Goal: Communication & Community: Answer question/provide support

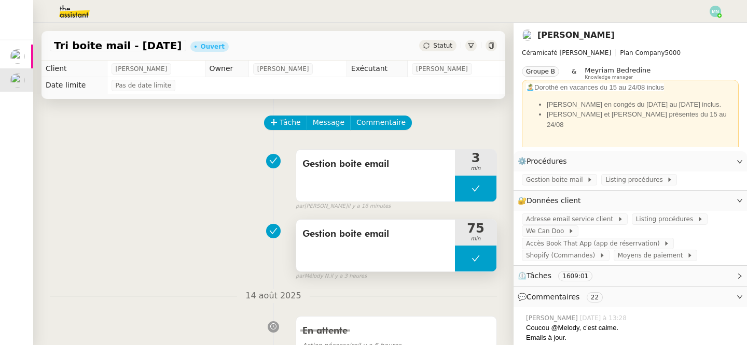
click at [463, 261] on button at bounding box center [475, 259] width 41 height 26
click at [465, 263] on icon at bounding box center [465, 259] width 8 height 8
click at [469, 257] on div at bounding box center [475, 259] width 41 height 26
click at [462, 260] on icon at bounding box center [465, 259] width 8 height 8
click at [462, 265] on div at bounding box center [475, 259] width 41 height 26
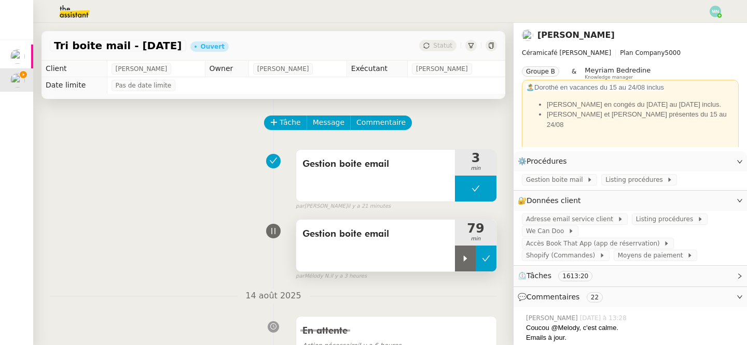
click at [495, 265] on button at bounding box center [485, 259] width 21 height 26
click at [449, 47] on span "Statut" at bounding box center [442, 45] width 19 height 7
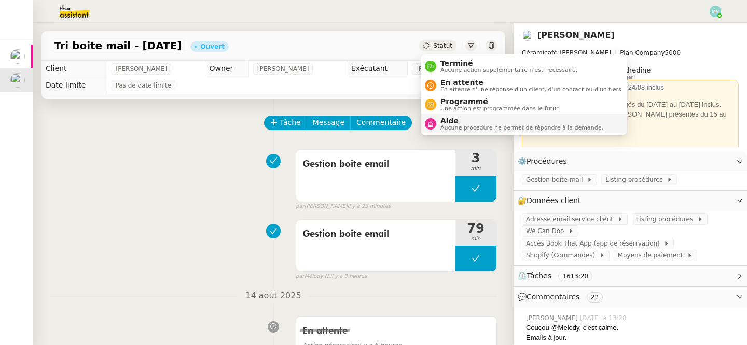
click at [454, 125] on span "Aucune procédure ne permet de répondre à la demande." at bounding box center [521, 128] width 163 height 6
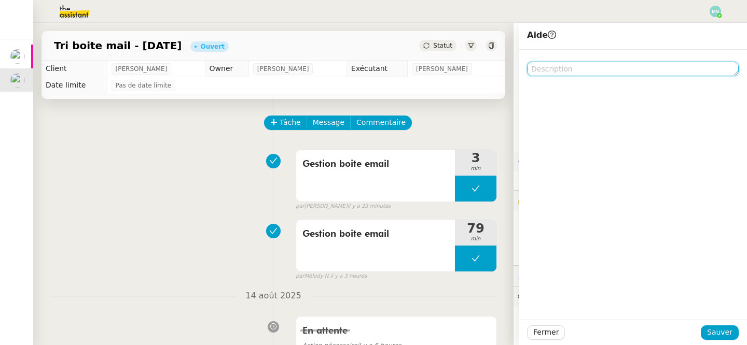
click at [622, 69] on textarea at bounding box center [633, 69] width 212 height 15
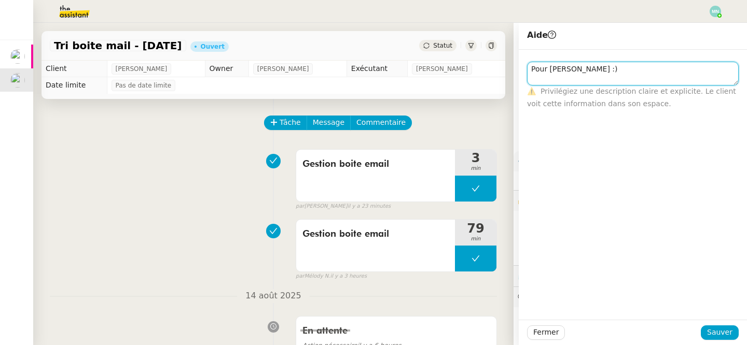
scroll to position [1, 0]
type textarea "Pour [PERSON_NAME] :)"
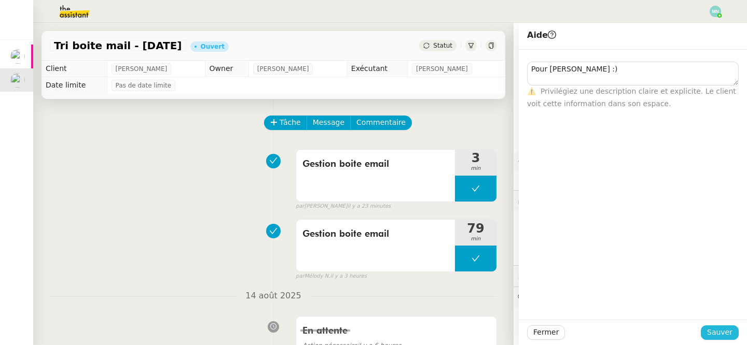
click at [722, 333] on span "Sauver" at bounding box center [719, 333] width 25 height 12
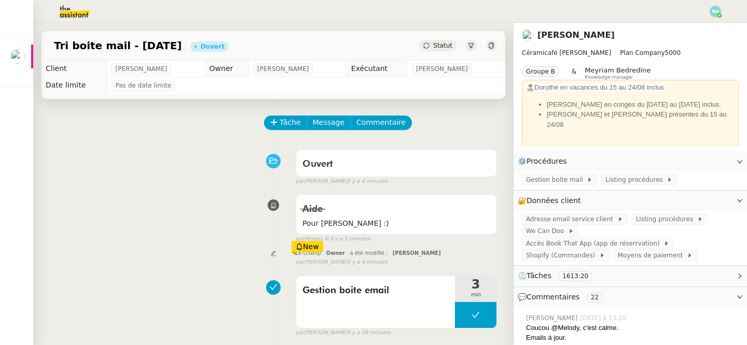
click at [77, 10] on img at bounding box center [66, 11] width 80 height 23
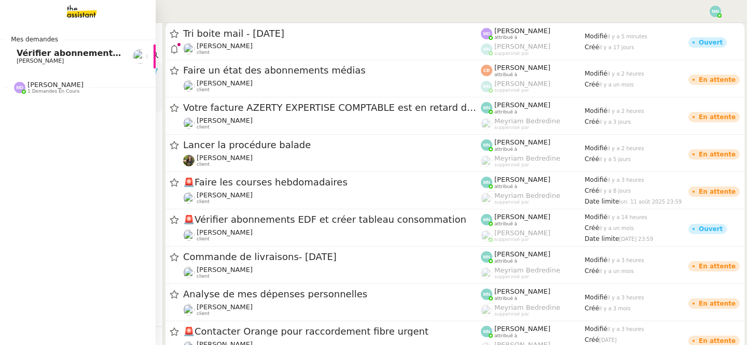
click at [21, 55] on span "Vérifier abonnements EDF et créer tableau consommation" at bounding box center [153, 53] width 272 height 10
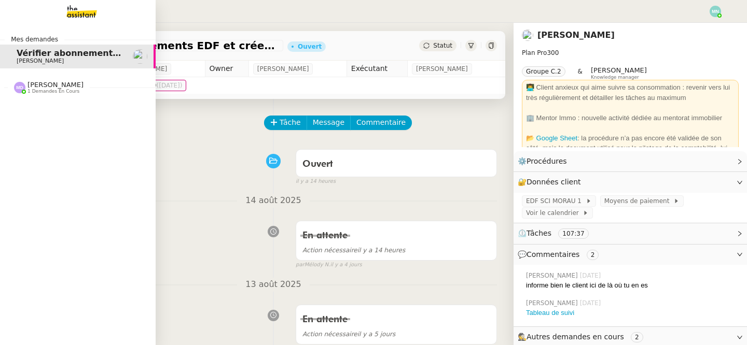
click at [80, 7] on img at bounding box center [73, 11] width 80 height 23
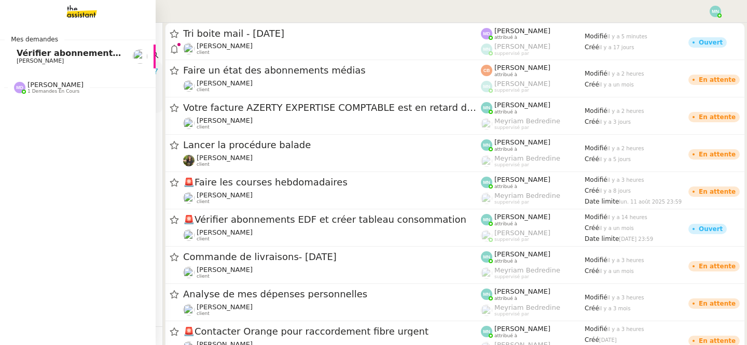
click at [57, 85] on span "[PERSON_NAME]" at bounding box center [55, 85] width 56 height 8
click at [60, 86] on span "[PERSON_NAME]" at bounding box center [55, 85] width 56 height 8
click at [59, 108] on span "Tri boite mail - [DATE]" at bounding box center [68, 107] width 102 height 10
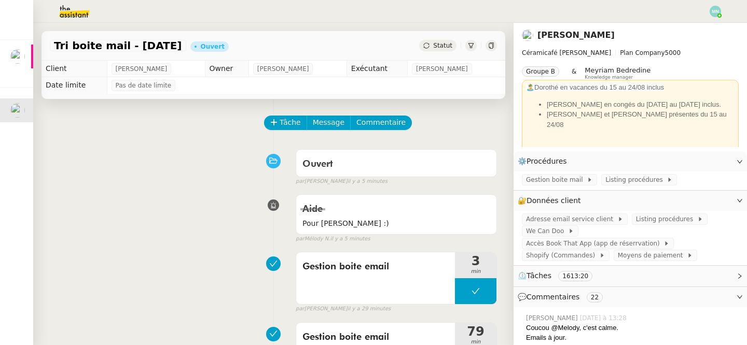
click at [73, 6] on img at bounding box center [66, 11] width 80 height 23
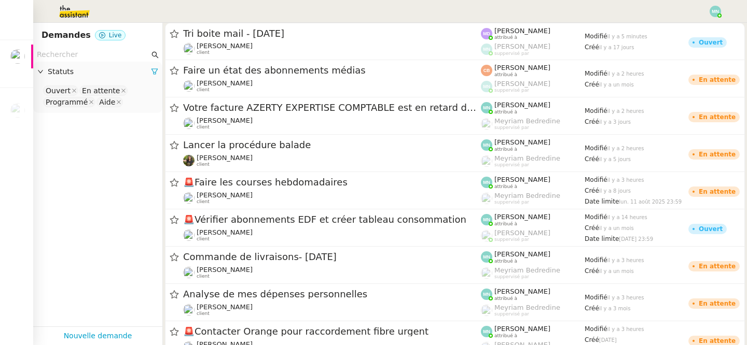
click at [709, 11] on div at bounding box center [373, 11] width 695 height 23
click at [713, 13] on img at bounding box center [714, 11] width 11 height 11
click at [705, 24] on li "Suivi" at bounding box center [686, 29] width 67 height 15
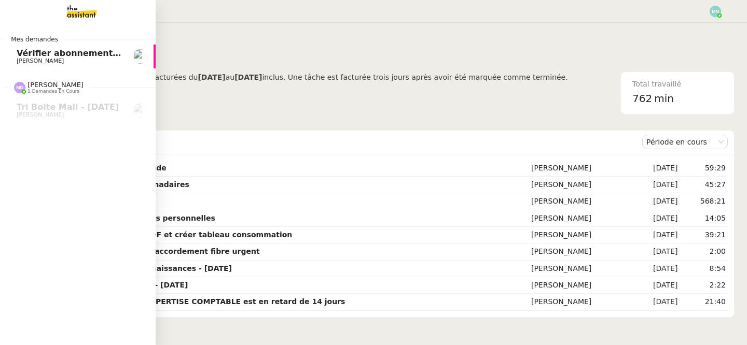
click at [18, 53] on span "Vérifier abonnements EDF et créer tableau consommation" at bounding box center [153, 53] width 272 height 10
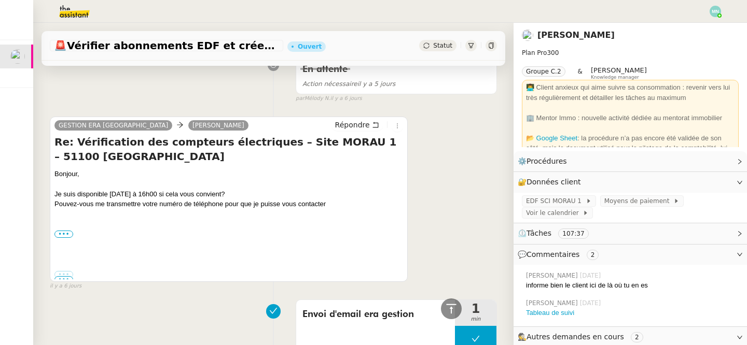
scroll to position [666, 0]
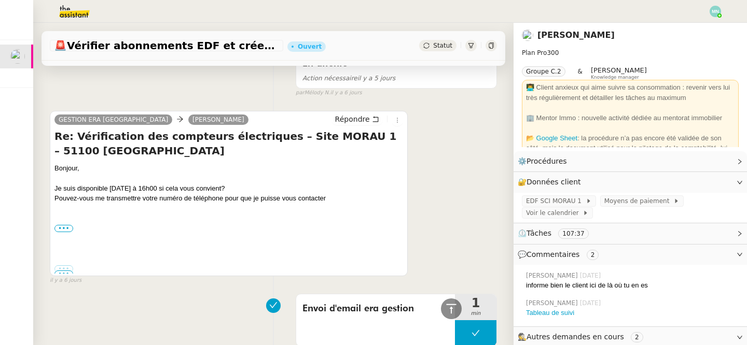
click at [66, 219] on div "Bonjour, Je suis disponible [DATE] à 16h00 si cela vous convient? Pouvez-vous m…" at bounding box center [228, 203] width 348 height 81
click at [64, 227] on label "•••" at bounding box center [63, 228] width 19 height 7
click at [0, 0] on input "•••" at bounding box center [0, 0] width 0 height 0
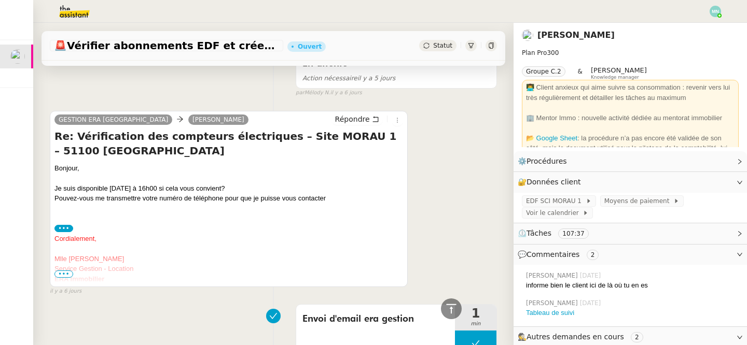
scroll to position [699, 0]
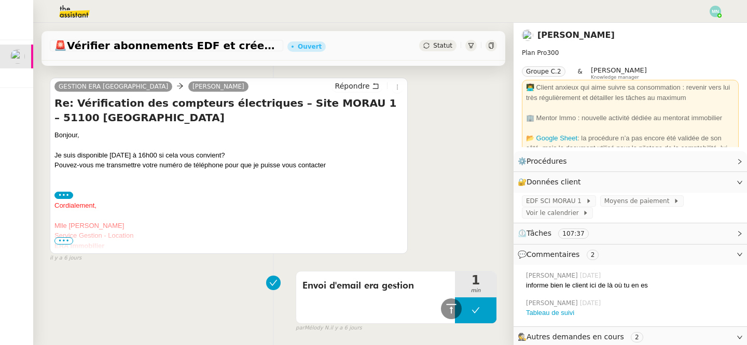
click at [64, 238] on span "•••" at bounding box center [63, 240] width 19 height 7
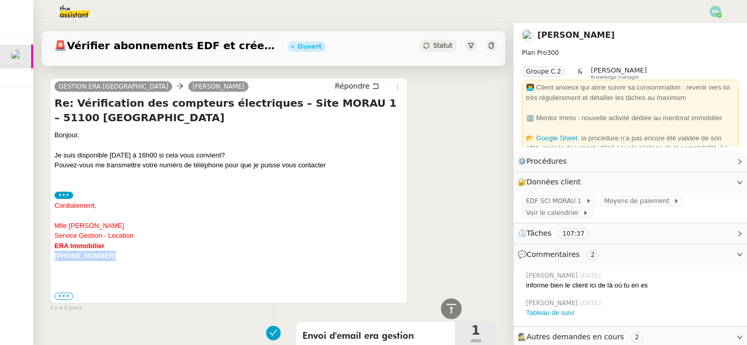
drag, startPoint x: 112, startPoint y: 262, endPoint x: 35, endPoint y: 257, distance: 77.9
copy font "[PHONE_NUMBER]"
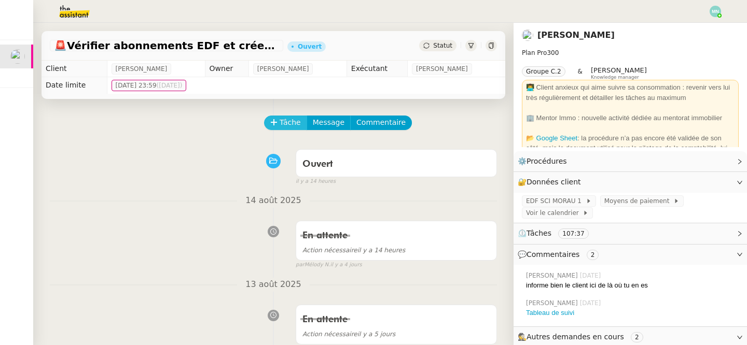
click at [285, 125] on span "Tâche" at bounding box center [289, 123] width 21 height 12
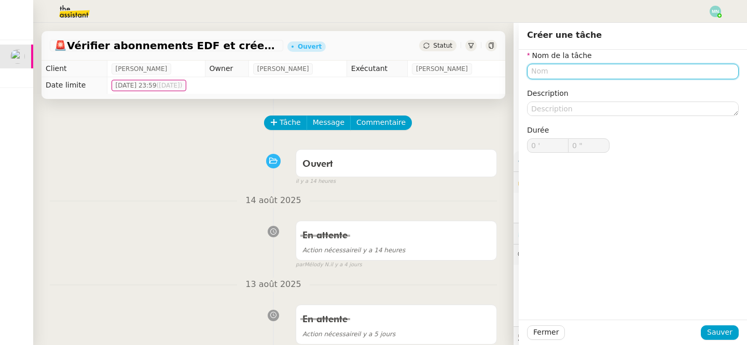
click at [587, 66] on input "text" at bounding box center [633, 71] width 212 height 15
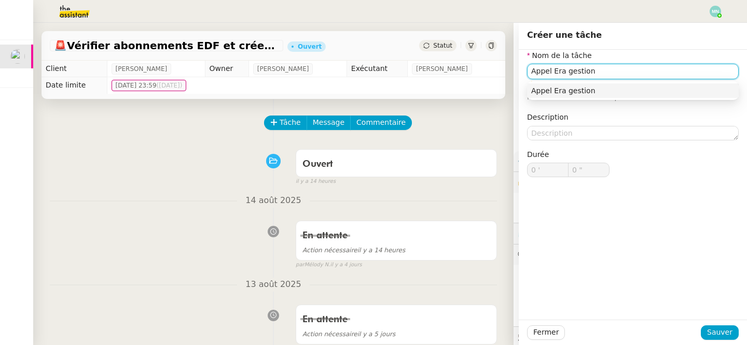
click at [608, 89] on div "Appel Era gestion" at bounding box center [632, 90] width 203 height 9
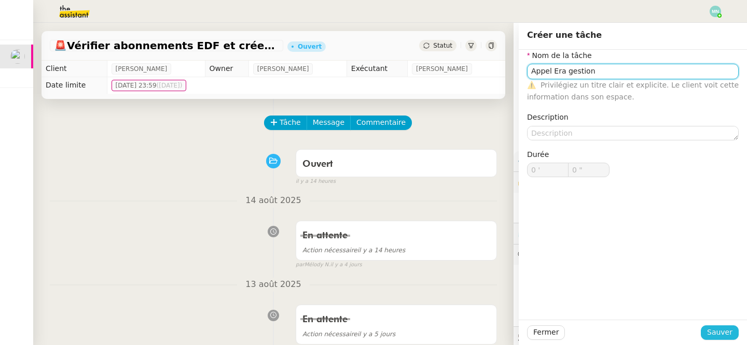
type input "Appel Era gestion"
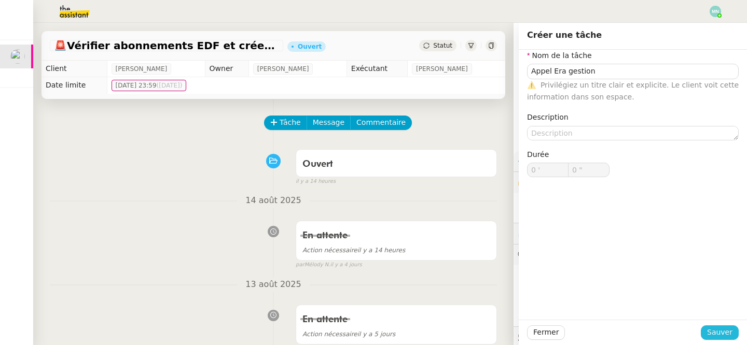
click at [717, 329] on span "Sauver" at bounding box center [719, 333] width 25 height 12
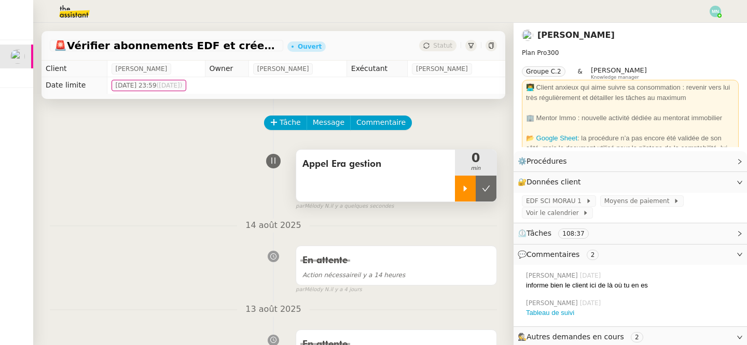
click at [468, 185] on icon at bounding box center [465, 189] width 8 height 8
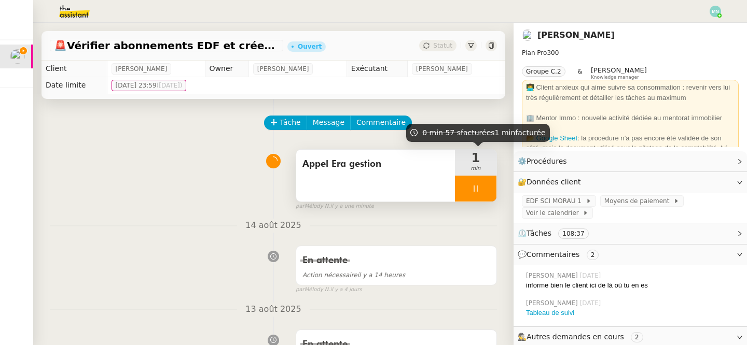
click at [468, 185] on div at bounding box center [475, 189] width 41 height 26
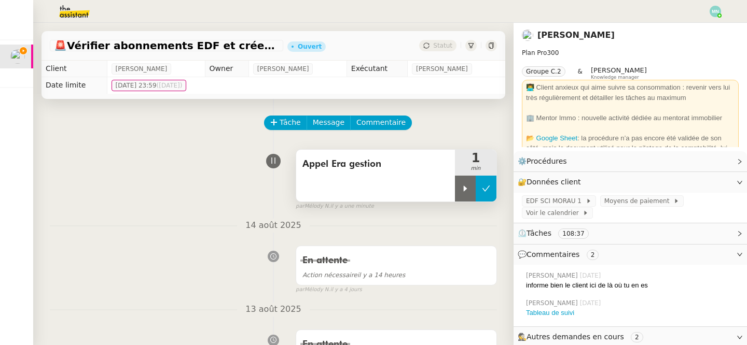
click at [486, 185] on icon at bounding box center [486, 189] width 8 height 8
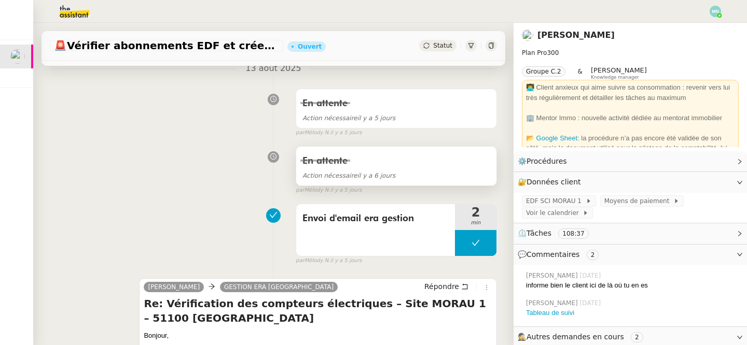
scroll to position [301, 0]
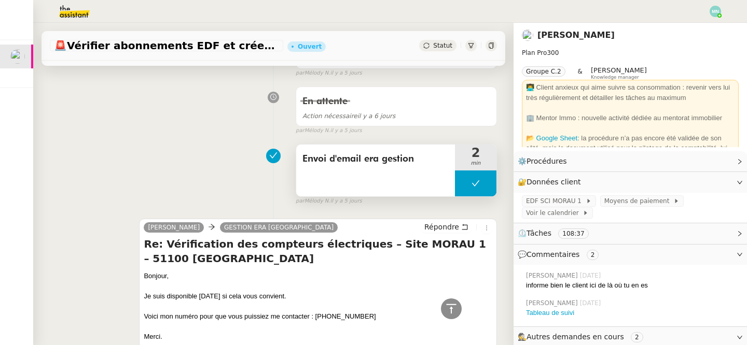
click at [376, 186] on div "Envoi d'email era gestion" at bounding box center [375, 171] width 159 height 52
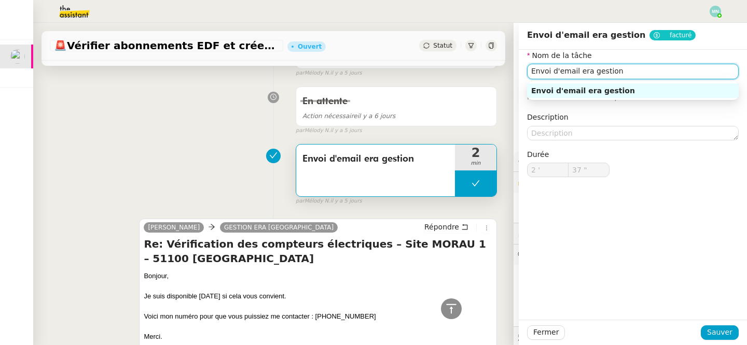
drag, startPoint x: 623, startPoint y: 77, endPoint x: 497, endPoint y: 61, distance: 126.4
click at [497, 61] on app-ticket "🚨 Vérifier abonnements EDF et créer tableau consommation Ouvert Statut Client […" at bounding box center [389, 184] width 713 height 322
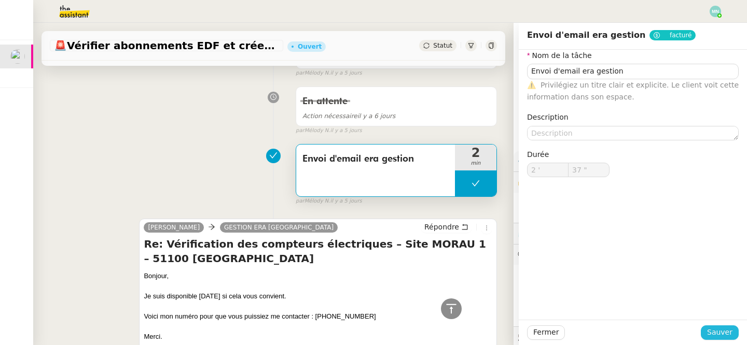
click at [717, 334] on span "Sauver" at bounding box center [719, 333] width 25 height 12
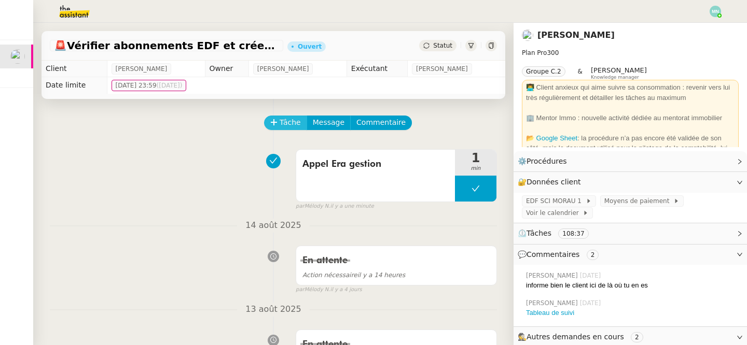
click at [289, 122] on span "Tâche" at bounding box center [289, 123] width 21 height 12
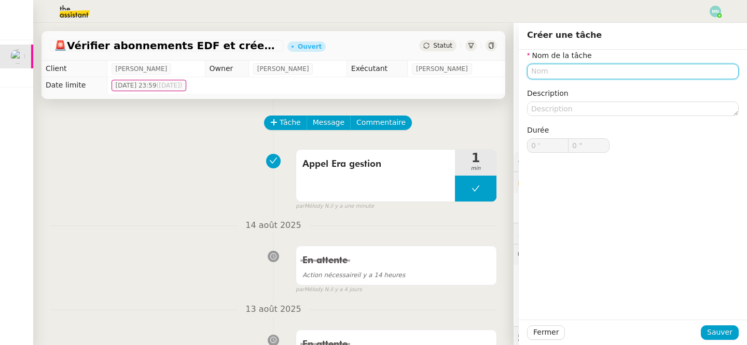
paste input "Envoi d'email era gestion"
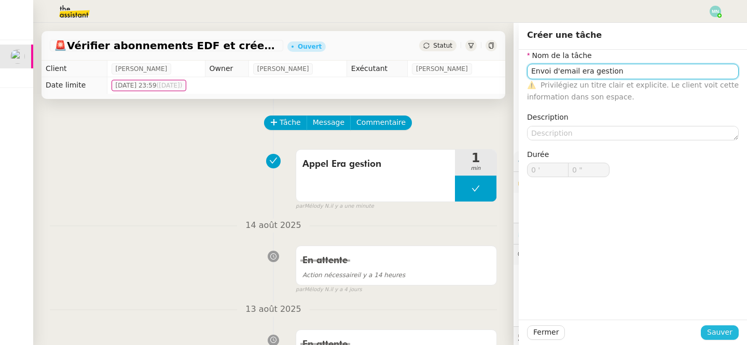
type input "Envoi d'email era gestion"
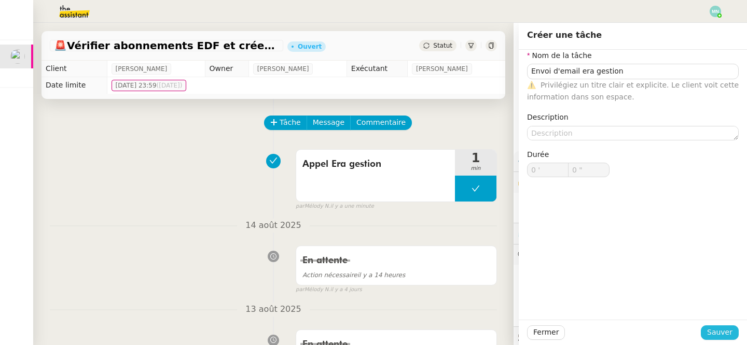
click at [711, 328] on span "Sauver" at bounding box center [719, 333] width 25 height 12
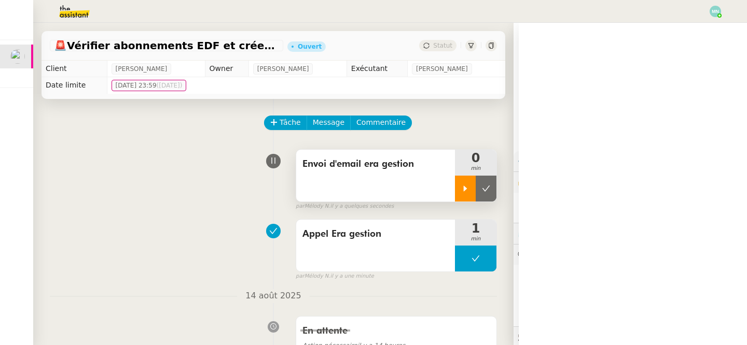
click at [467, 192] on icon at bounding box center [465, 189] width 8 height 8
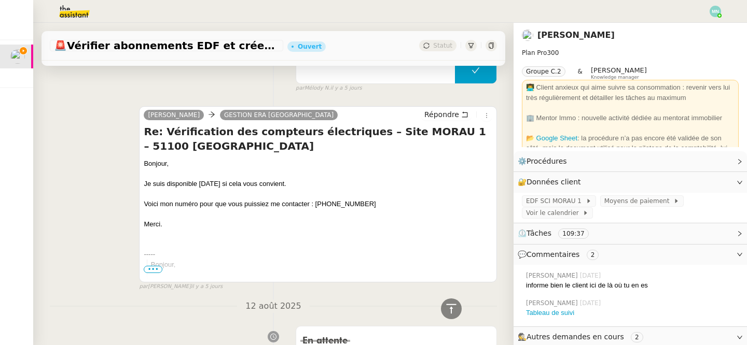
scroll to position [486, 0]
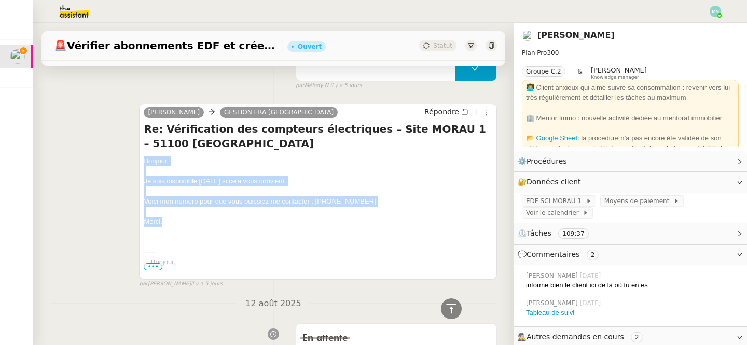
drag, startPoint x: 172, startPoint y: 224, endPoint x: 128, endPoint y: 163, distance: 76.1
click at [128, 162] on div "[PERSON_NAME] GESTION ERA REIMS Répondre Re: Vérification des compteurs électri…" at bounding box center [273, 191] width 447 height 194
click at [114, 199] on div "[PERSON_NAME] GESTION ERA REIMS Répondre Re: Vérification des compteurs électri…" at bounding box center [273, 191] width 447 height 194
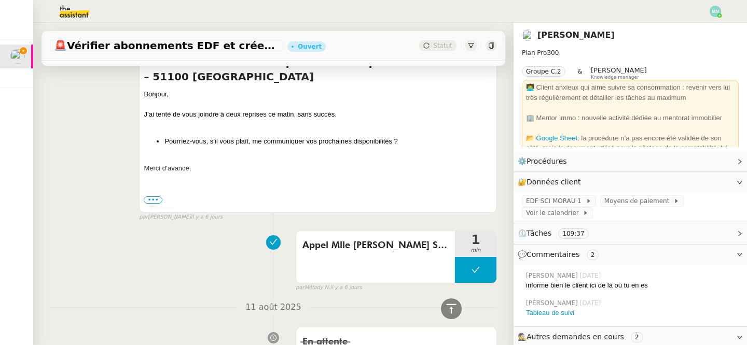
scroll to position [1119, 0]
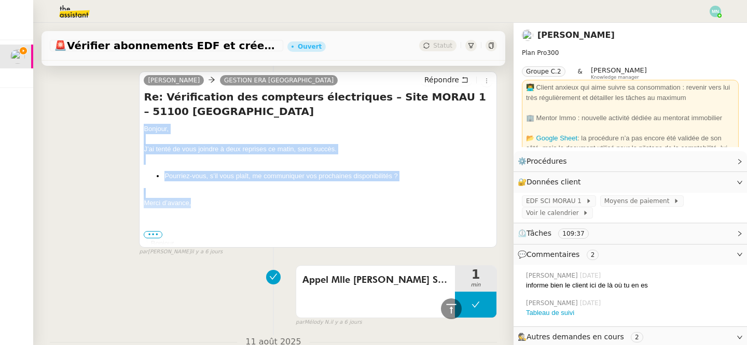
drag, startPoint x: 199, startPoint y: 204, endPoint x: 142, endPoint y: 128, distance: 94.9
click at [142, 129] on div "[PERSON_NAME] GESTION ERA REIMS Répondre Re: Vérification des compteurs électri…" at bounding box center [318, 160] width 358 height 176
copy div "Bonjour, J’ai tenté de vous joindre à deux reprises ce matin, sans succès. Pour…"
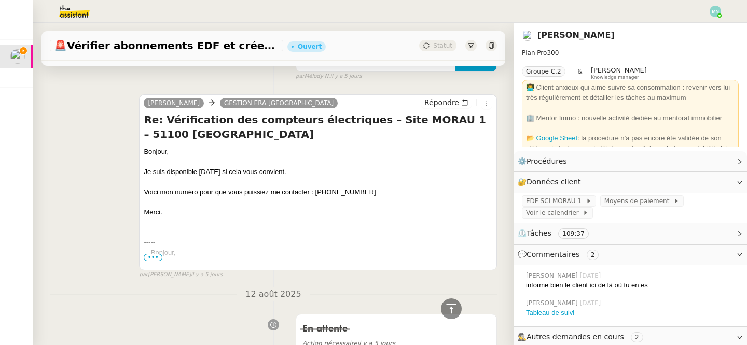
scroll to position [427, 0]
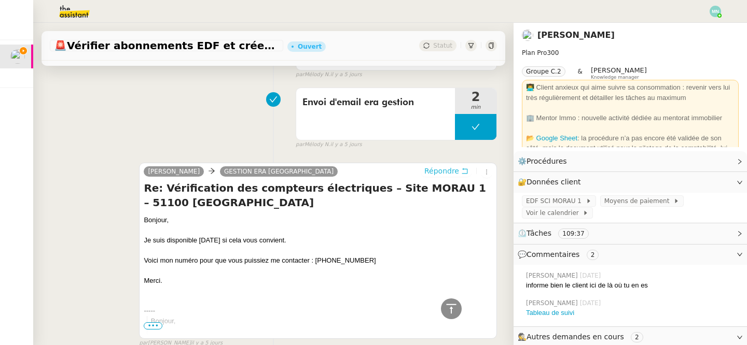
click at [459, 169] on button "Répondre" at bounding box center [445, 170] width 51 height 11
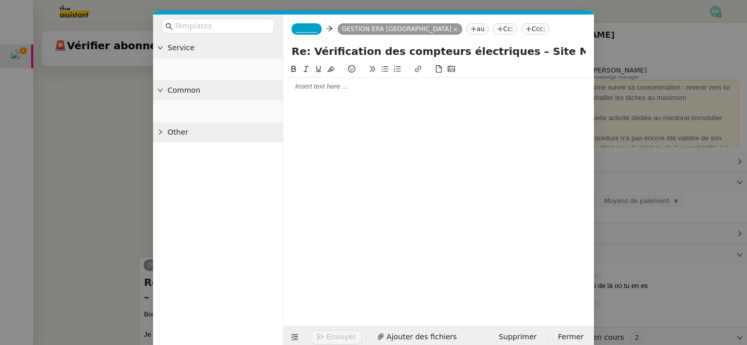
scroll to position [520, 0]
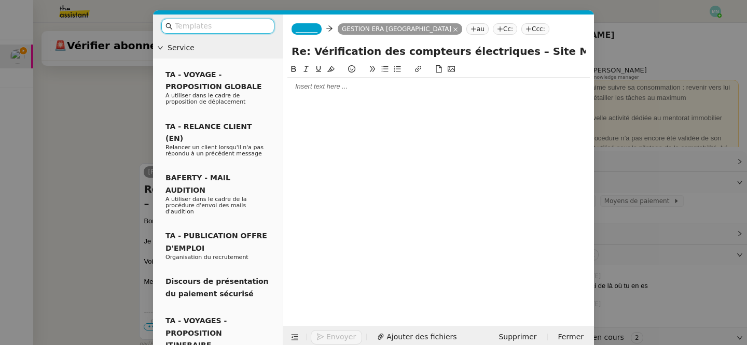
click at [394, 92] on div at bounding box center [438, 87] width 302 height 18
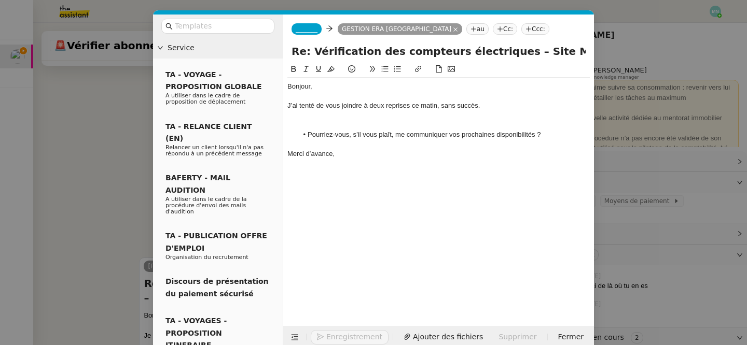
scroll to position [615, 0]
drag, startPoint x: 411, startPoint y: 103, endPoint x: 363, endPoint y: 102, distance: 47.7
click at [363, 102] on div "J’ai tenté de vous joindre à deux reprises ce matin, sans succès." at bounding box center [438, 105] width 302 height 9
click at [359, 122] on div at bounding box center [438, 124] width 302 height 9
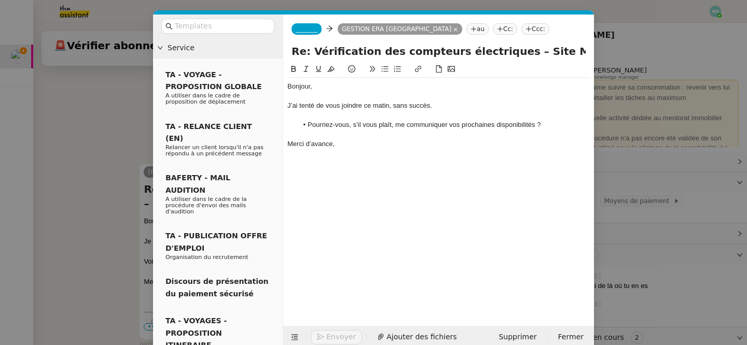
scroll to position [605, 0]
click at [306, 25] on nz-tag "_______" at bounding box center [306, 28] width 30 height 11
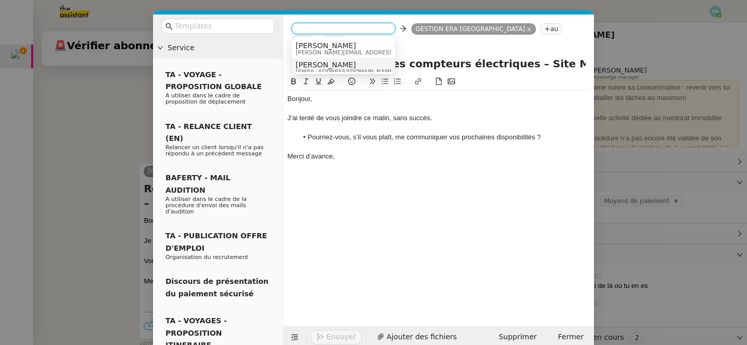
click at [329, 65] on span "[PERSON_NAME]" at bounding box center [346, 65] width 100 height 8
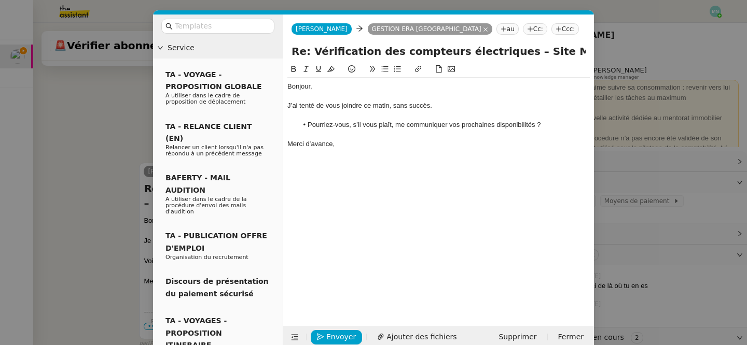
scroll to position [16, 0]
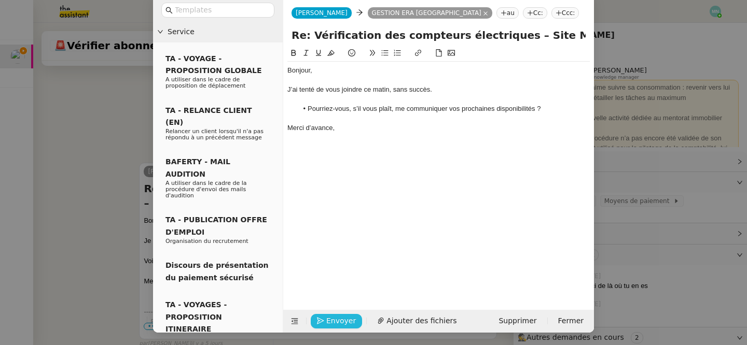
click at [337, 319] on span "Envoyer" at bounding box center [341, 321] width 30 height 12
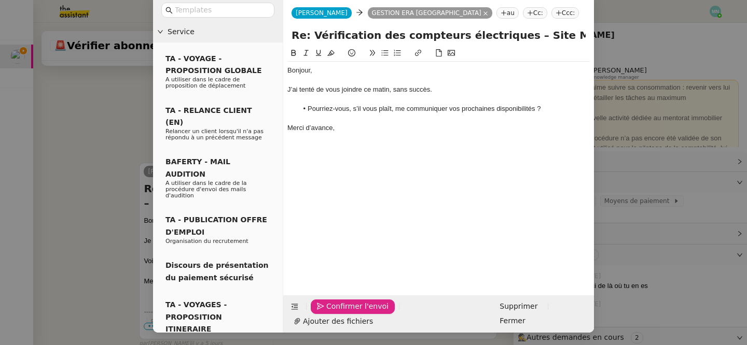
click at [346, 313] on span "Confirmer l'envoi" at bounding box center [357, 307] width 62 height 12
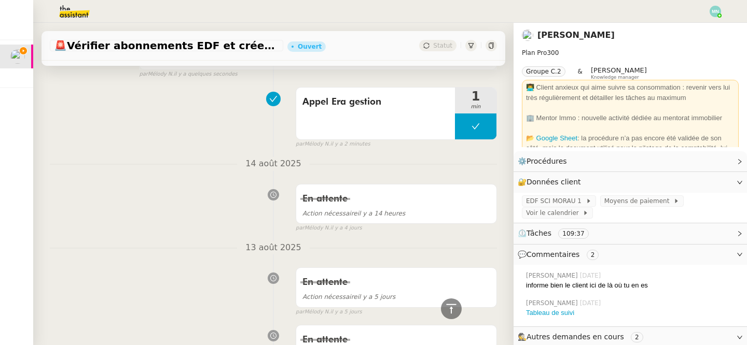
scroll to position [0, 0]
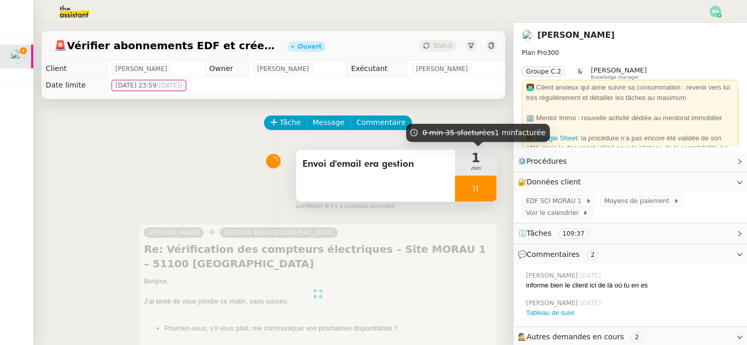
click at [465, 180] on div at bounding box center [475, 189] width 41 height 26
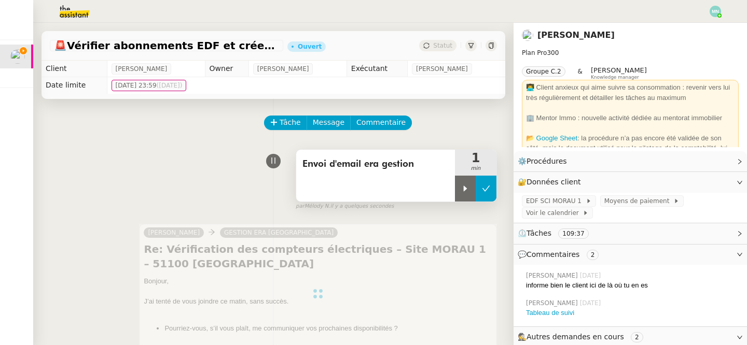
click at [487, 183] on button at bounding box center [485, 189] width 21 height 26
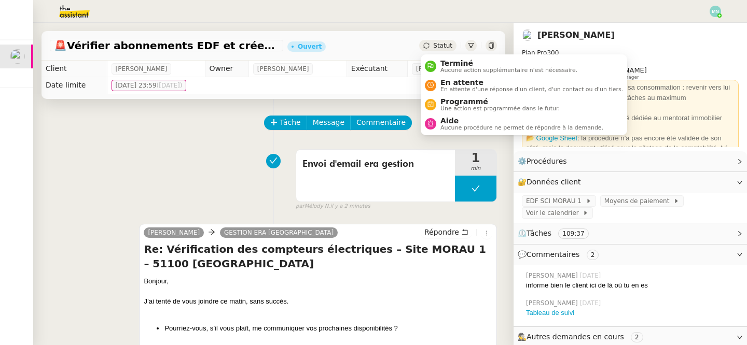
click at [438, 44] on span "Statut" at bounding box center [442, 45] width 19 height 7
click at [466, 87] on span "En attente d'une réponse d'un client, d'un contact ou d'un tiers." at bounding box center [531, 90] width 182 height 6
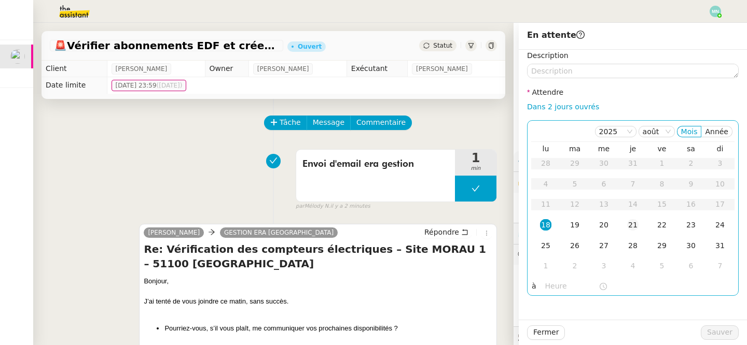
click at [631, 222] on div "21" at bounding box center [632, 224] width 11 height 11
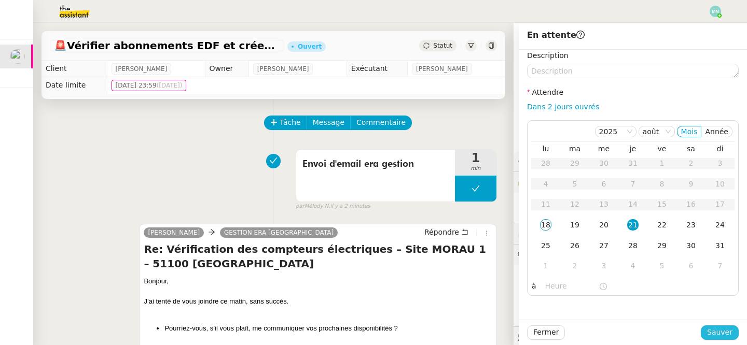
click at [725, 332] on span "Sauver" at bounding box center [719, 333] width 25 height 12
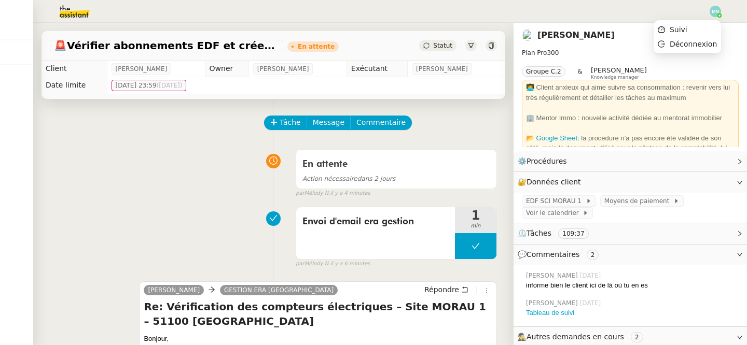
click at [717, 12] on img at bounding box center [714, 11] width 11 height 11
click at [685, 26] on span "Suivi" at bounding box center [678, 29] width 18 height 8
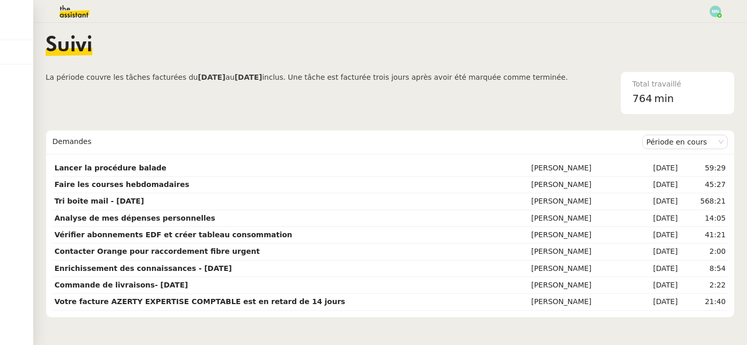
click at [81, 11] on img at bounding box center [66, 11] width 80 height 23
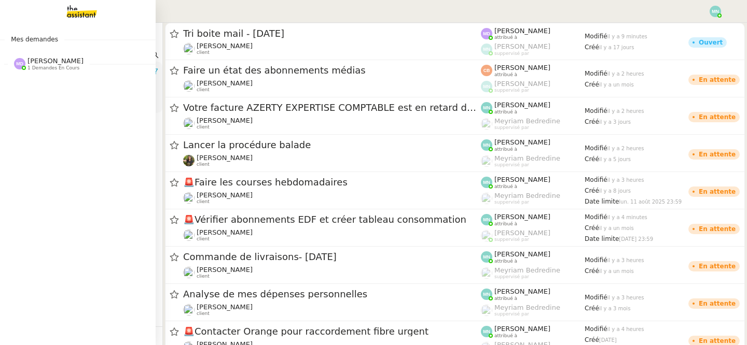
click at [53, 63] on span "[PERSON_NAME]" at bounding box center [55, 61] width 56 height 8
click at [83, 78] on link "Tri boite mail - [DATE] [PERSON_NAME]" at bounding box center [78, 87] width 156 height 24
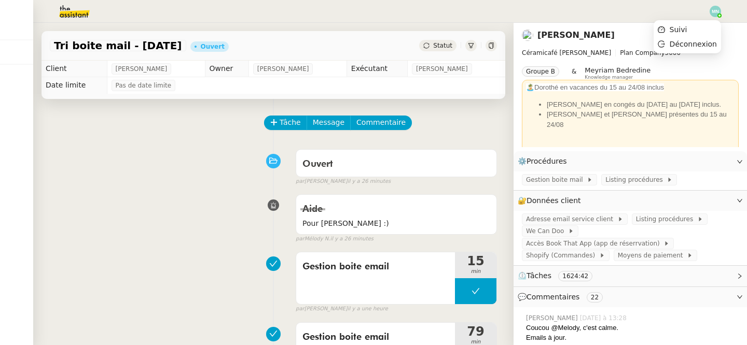
click at [716, 12] on img at bounding box center [714, 11] width 11 height 11
click at [693, 30] on li "Suivi" at bounding box center [686, 29] width 67 height 15
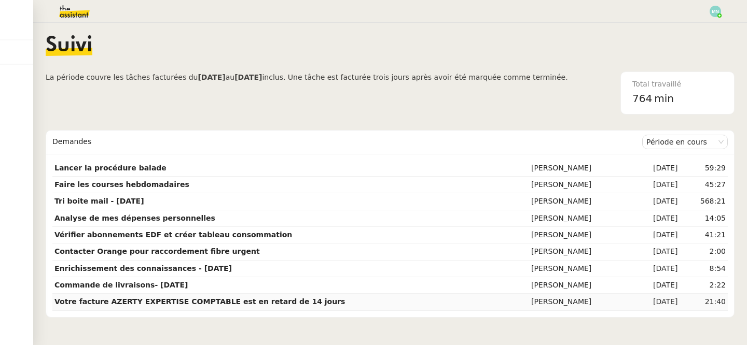
click at [148, 308] on td "Votre facture AZERTY EXPERTISE COMPTABLE est en retard de 14 jours" at bounding box center [290, 302] width 476 height 17
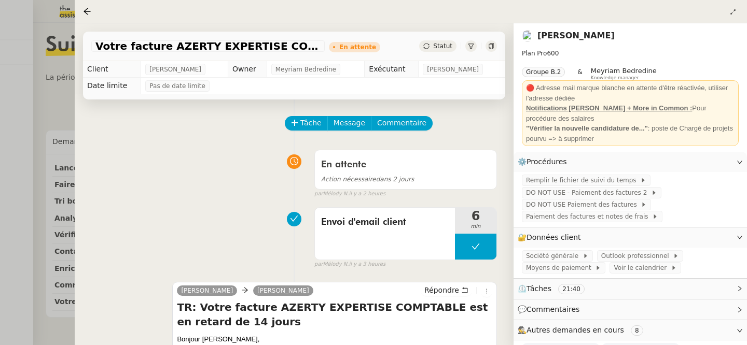
click at [11, 229] on div at bounding box center [373, 172] width 747 height 345
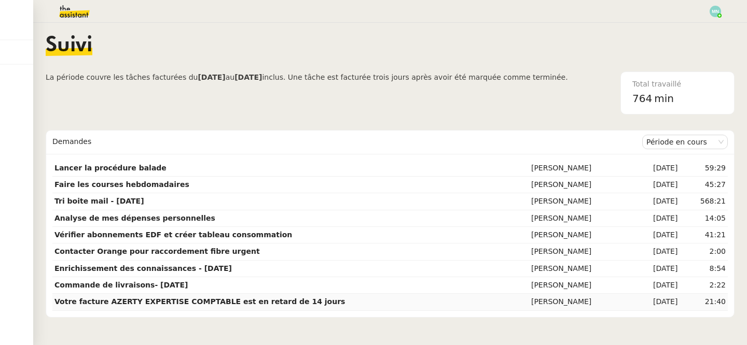
click at [208, 302] on strong "Votre facture AZERTY EXPERTISE COMPTABLE est en retard de 14 jours" at bounding box center [199, 302] width 290 height 8
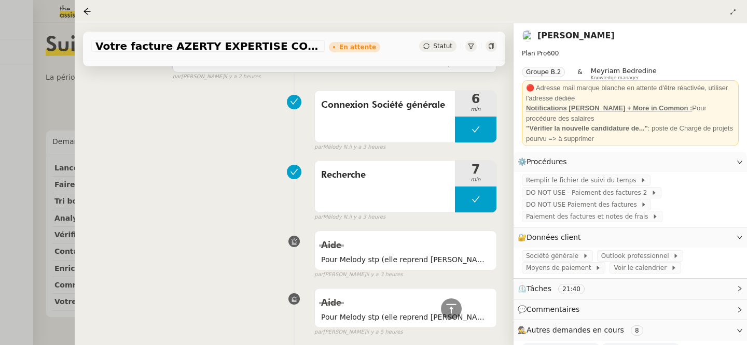
scroll to position [425, 0]
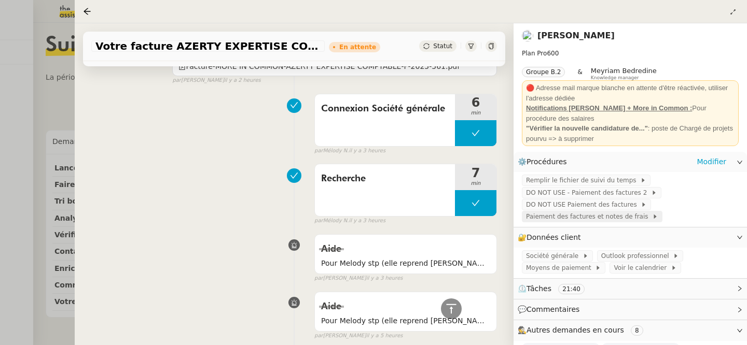
click at [552, 217] on span "Paiement des factures et notes de frais" at bounding box center [589, 217] width 126 height 10
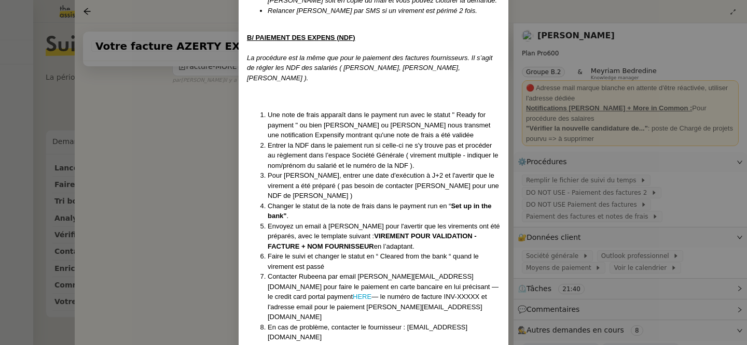
scroll to position [671, 0]
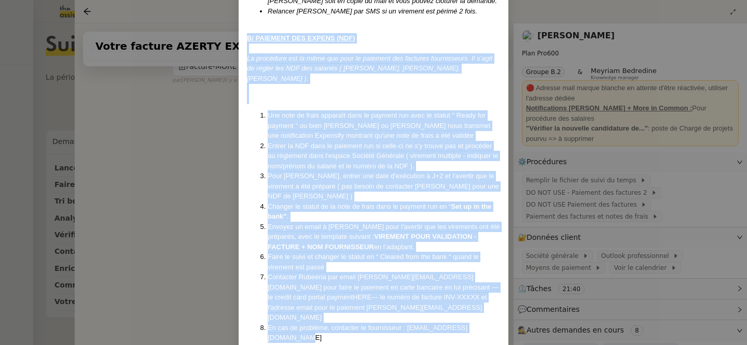
drag, startPoint x: 246, startPoint y: 24, endPoint x: 510, endPoint y: 296, distance: 379.1
click at [510, 296] on nz-modal-container "​​Procédure créée le [DATE] Contexte : [PERSON_NAME], de Destin Commun, souhait…" at bounding box center [373, 172] width 747 height 345
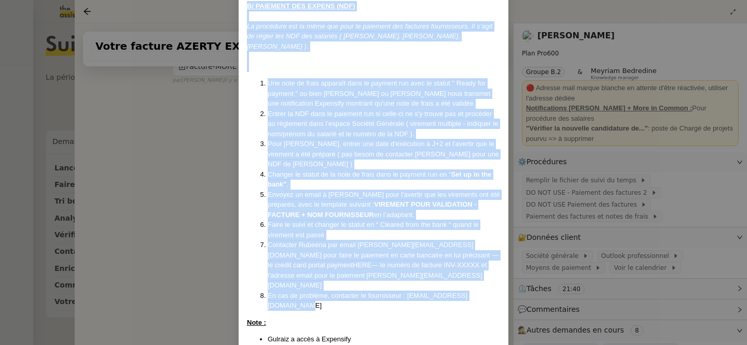
scroll to position [700, 0]
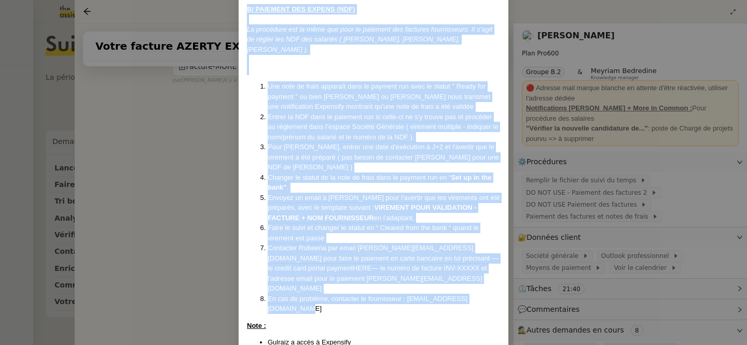
click at [378, 264] on span "— le numéro de facture INV-XXXXX et l'adresse email pour le paiement [PERSON_NA…" at bounding box center [377, 278] width 219 height 28
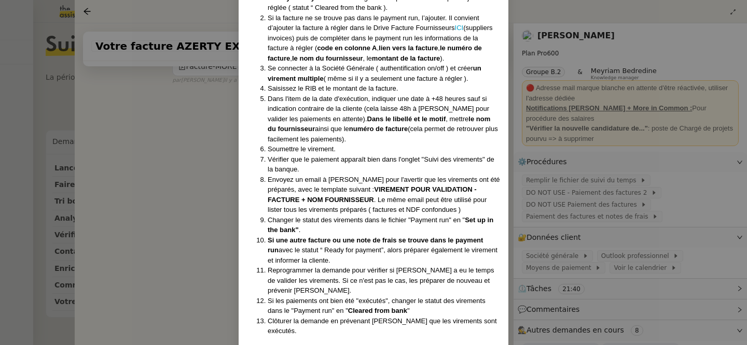
scroll to position [287, 0]
click at [198, 85] on nz-modal-container "​​Procédure créée le [DATE] Contexte : [PERSON_NAME], de Destin Commun, souhait…" at bounding box center [373, 172] width 747 height 345
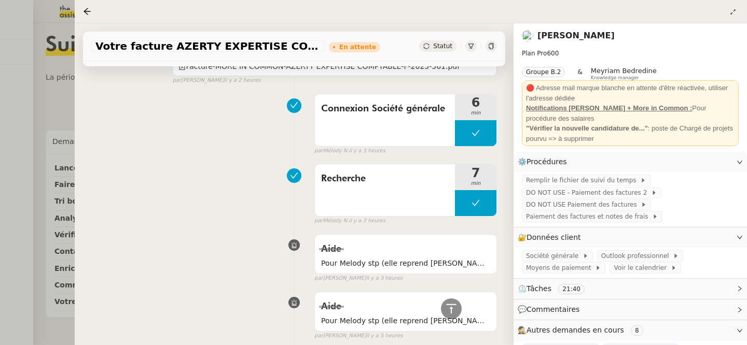
click at [50, 68] on div at bounding box center [373, 172] width 747 height 345
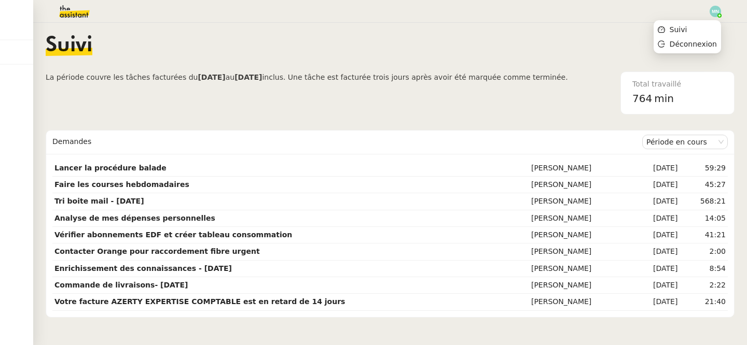
click at [717, 13] on img at bounding box center [714, 11] width 11 height 11
click at [690, 32] on li "Suivi" at bounding box center [686, 29] width 67 height 15
drag, startPoint x: 691, startPoint y: 97, endPoint x: 620, endPoint y: 82, distance: 72.6
click at [620, 82] on nz-card "Total travaillé 764 min" at bounding box center [677, 93] width 114 height 43
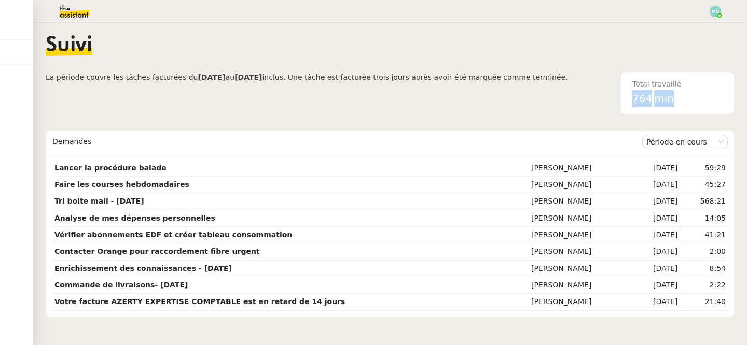
drag, startPoint x: 673, startPoint y: 99, endPoint x: 633, endPoint y: 97, distance: 40.5
click at [632, 97] on div "764 min" at bounding box center [677, 98] width 90 height 17
copy div "764 min"
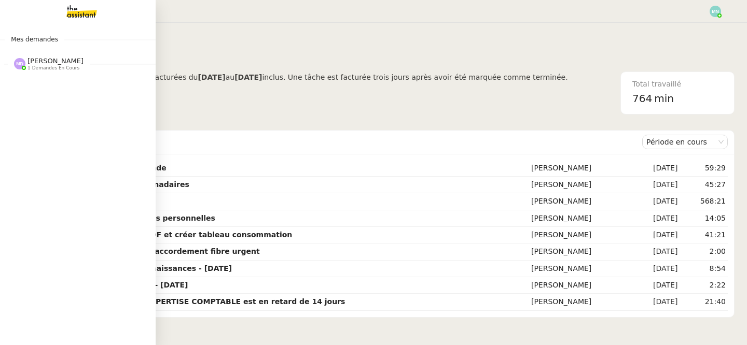
click at [36, 67] on span "1 demandes en cours" at bounding box center [53, 68] width 52 height 6
click at [64, 94] on span "[PERSON_NAME]" at bounding box center [40, 91] width 47 height 7
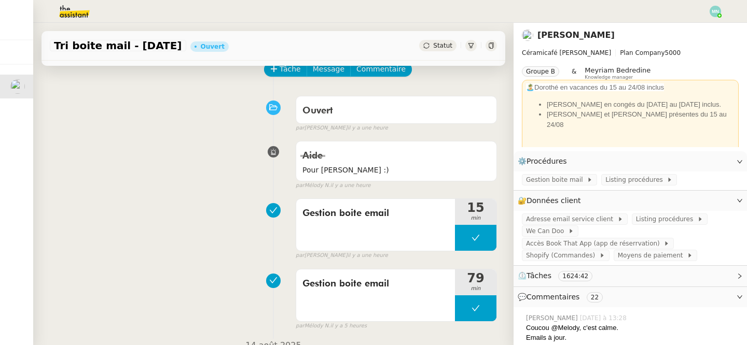
scroll to position [55, 0]
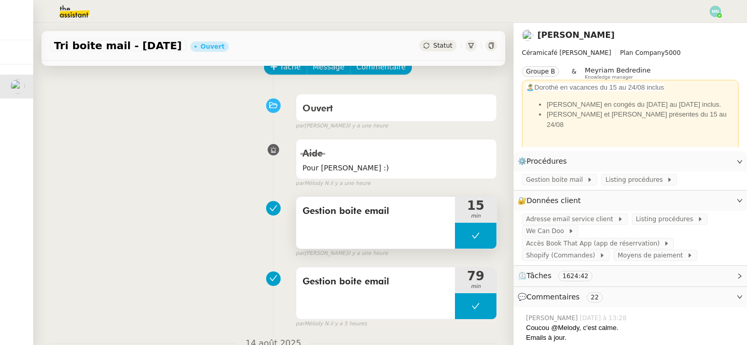
click at [366, 239] on div "Gestion boite email" at bounding box center [375, 223] width 159 height 52
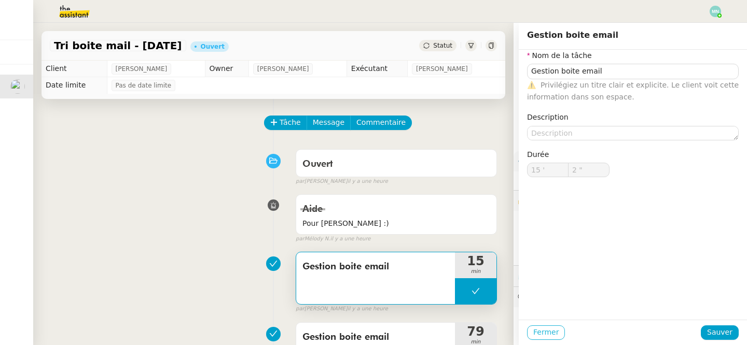
click at [538, 334] on span "Fermer" at bounding box center [545, 333] width 25 height 12
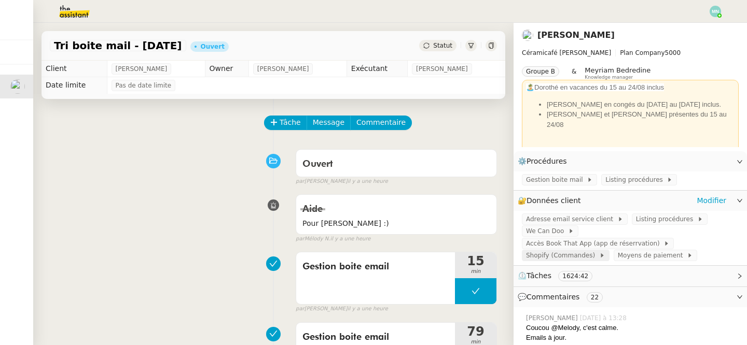
click at [561, 250] on span "Shopify (Commandes)" at bounding box center [562, 255] width 73 height 10
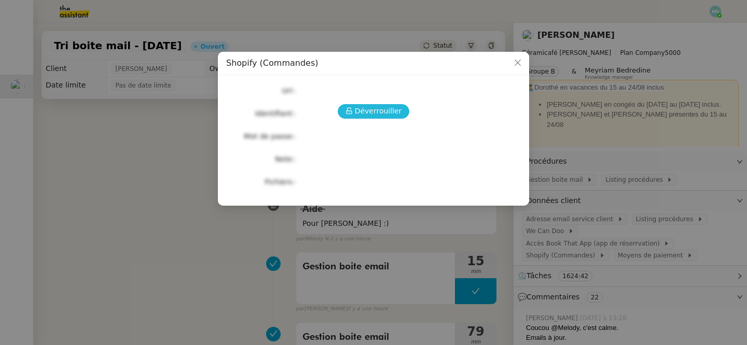
click at [371, 114] on span "Déverrouiller" at bounding box center [378, 111] width 47 height 12
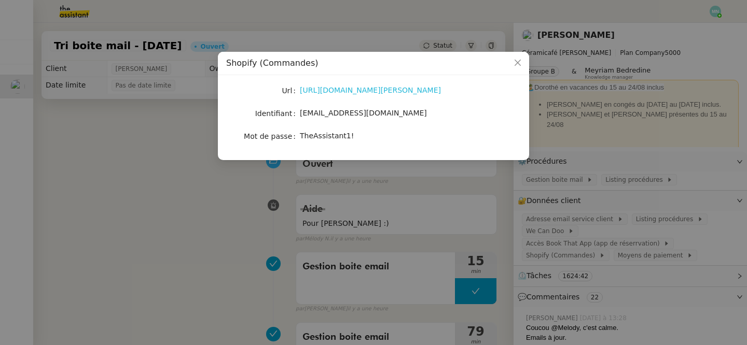
click at [347, 91] on link "[URL][DOMAIN_NAME][PERSON_NAME]" at bounding box center [370, 90] width 141 height 8
click at [518, 65] on icon "Close" at bounding box center [517, 63] width 8 height 8
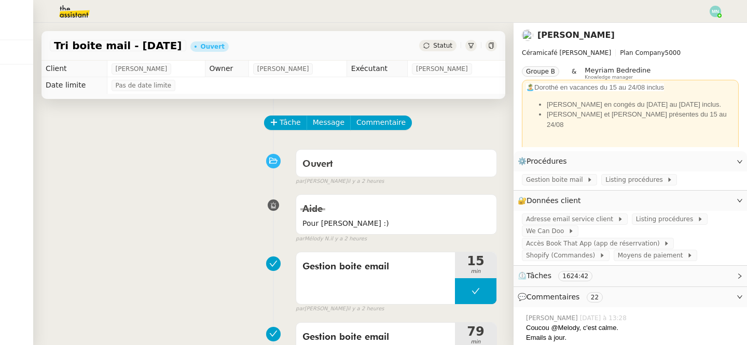
click at [68, 10] on img at bounding box center [66, 11] width 80 height 23
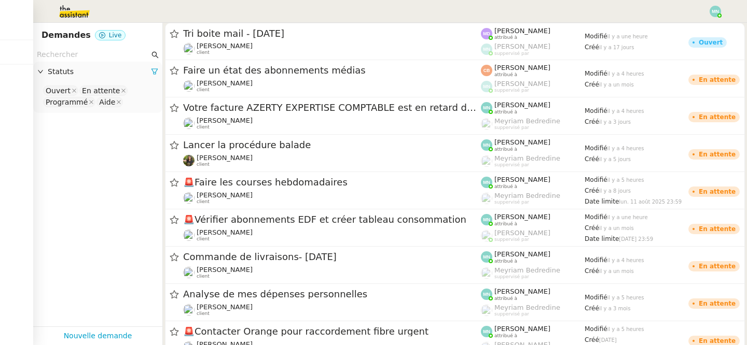
click at [712, 10] on img at bounding box center [714, 11] width 11 height 11
click at [697, 30] on li "Suivi" at bounding box center [686, 29] width 67 height 15
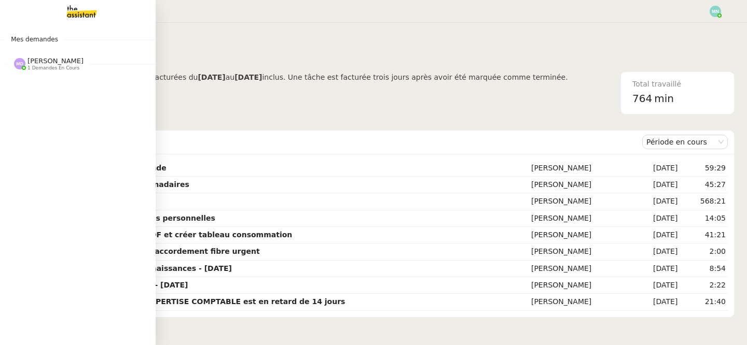
click at [47, 64] on span "[PERSON_NAME]" at bounding box center [55, 61] width 56 height 8
click at [52, 91] on span "[PERSON_NAME]" at bounding box center [40, 91] width 47 height 7
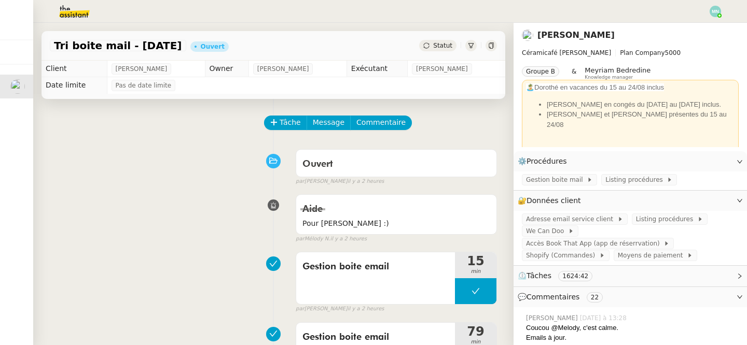
click at [62, 5] on img at bounding box center [66, 11] width 80 height 23
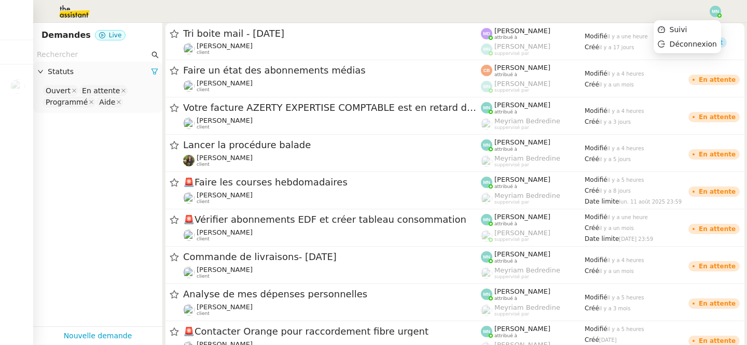
click at [716, 16] on img at bounding box center [714, 11] width 11 height 11
click at [699, 28] on li "Suivi" at bounding box center [686, 29] width 67 height 15
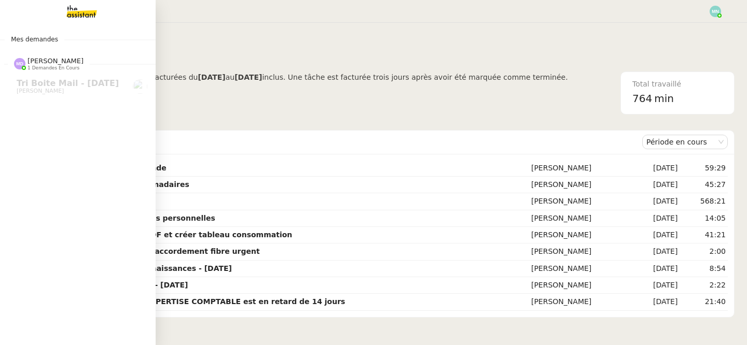
click at [75, 8] on img at bounding box center [73, 11] width 80 height 23
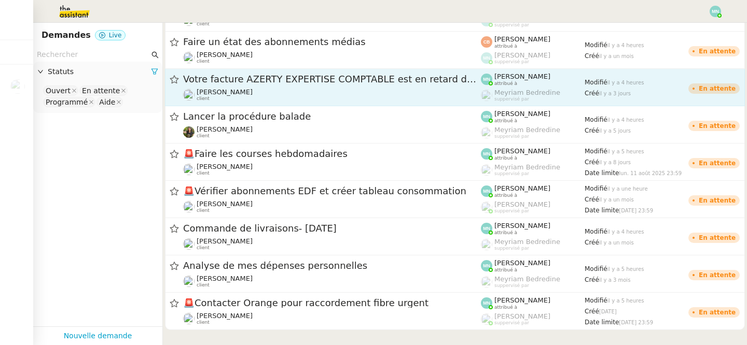
scroll to position [32, 0]
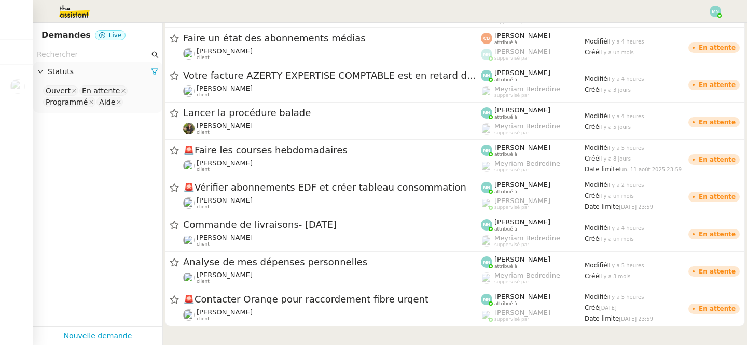
click at [70, 10] on img at bounding box center [66, 11] width 80 height 23
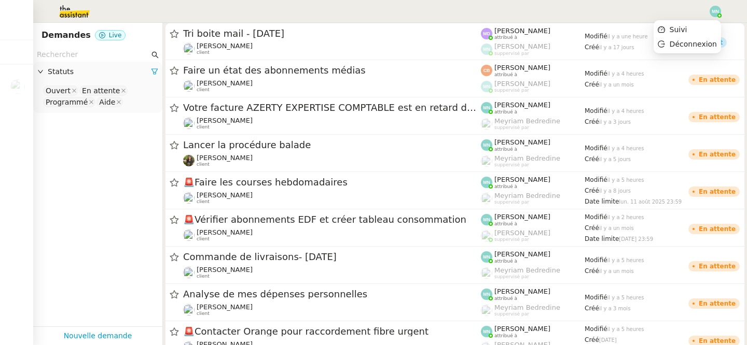
click at [716, 9] on img at bounding box center [714, 11] width 11 height 11
click at [695, 25] on li "Suivi" at bounding box center [686, 29] width 67 height 15
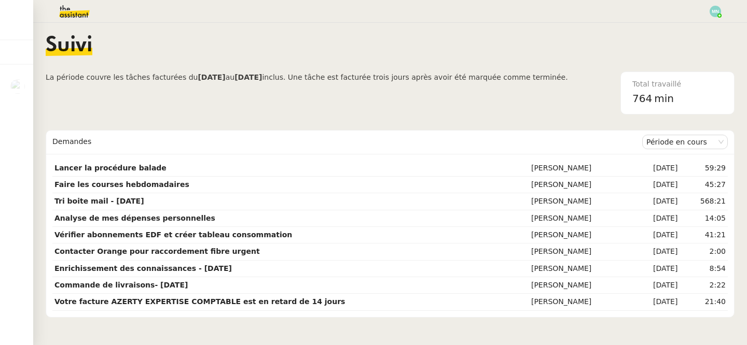
click at [715, 8] on img at bounding box center [714, 11] width 11 height 11
click at [687, 25] on span "Suivi" at bounding box center [678, 29] width 18 height 8
click at [77, 14] on img at bounding box center [66, 11] width 80 height 23
